Goal: Obtain resource: Obtain resource

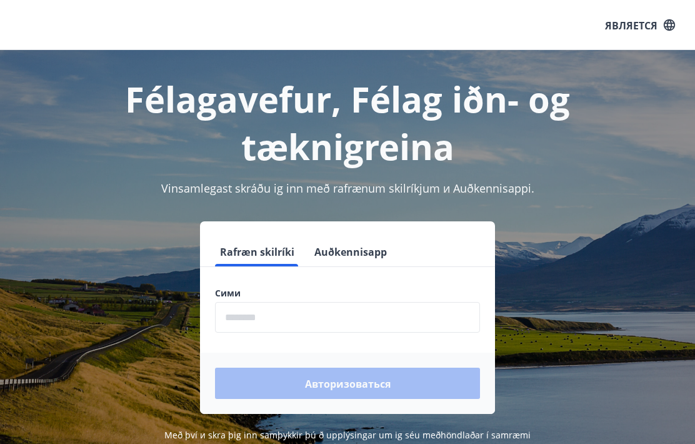
click at [341, 302] on input "phone" at bounding box center [347, 317] width 265 height 31
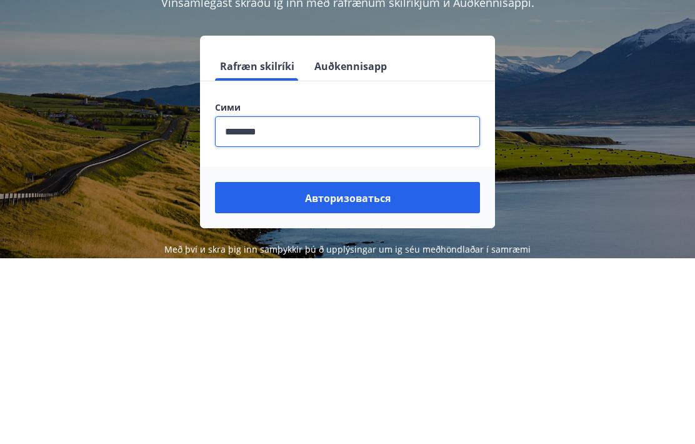
type input "********"
click at [394, 368] on button "Авторизоваться" at bounding box center [347, 383] width 265 height 31
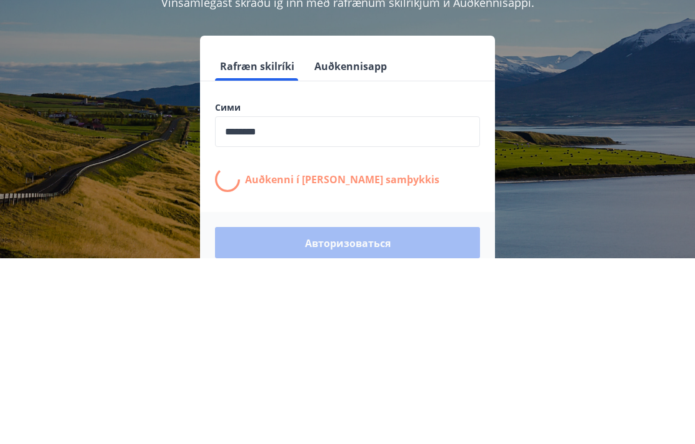
scroll to position [155, 0]
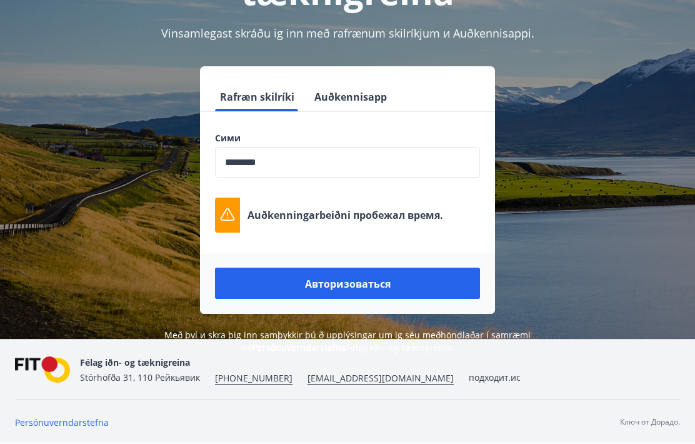
click at [394, 268] on button "Авторизоваться" at bounding box center [347, 283] width 265 height 31
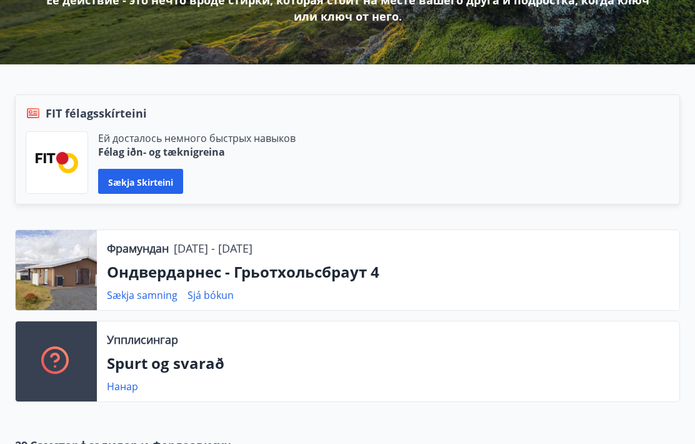
scroll to position [232, 0]
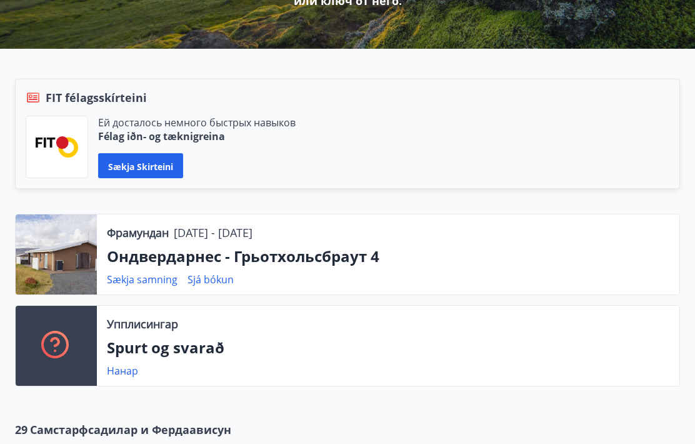
click at [136, 280] on font "Sækja samning" at bounding box center [142, 280] width 71 height 14
click at [154, 281] on font "Sækja samning" at bounding box center [142, 280] width 71 height 14
click at [144, 286] on font "Sækja samning" at bounding box center [142, 280] width 71 height 14
click at [143, 289] on div "Фрамундан 15.08.2025 - 22.08.2025 Ондвердарнес - Грьотхольсбраут 4 Sækja samnin…" at bounding box center [388, 254] width 583 height 80
